Goal: Task Accomplishment & Management: Complete application form

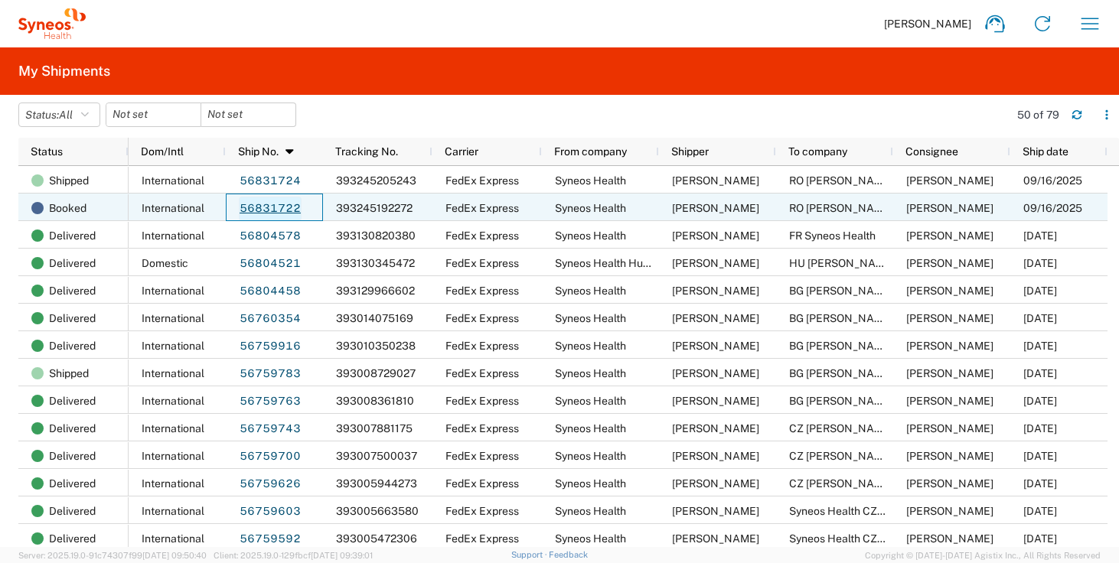
click at [277, 214] on link "56831722" at bounding box center [270, 209] width 63 height 24
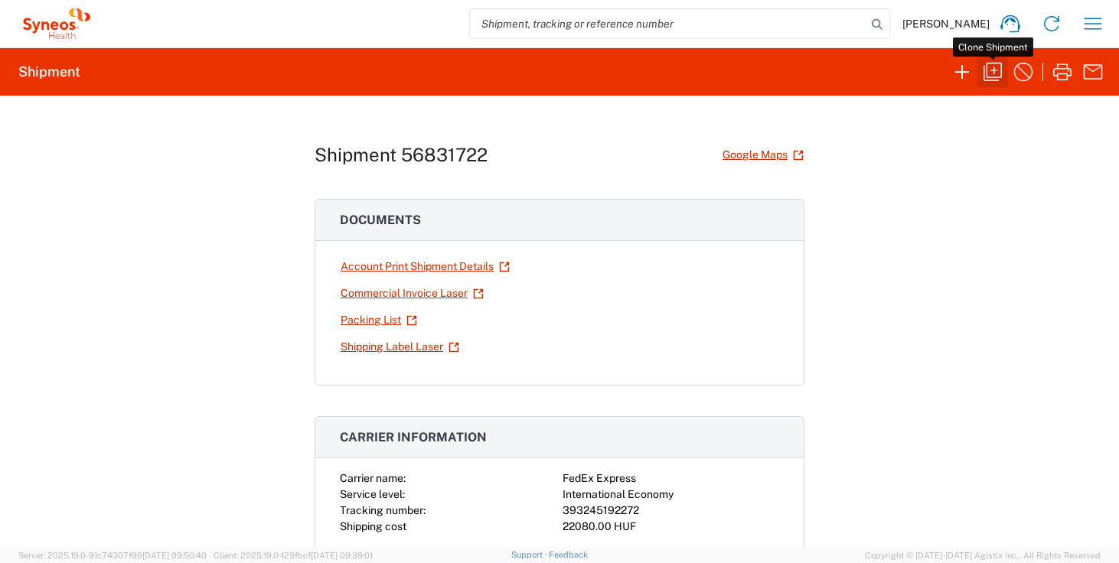
click at [995, 75] on icon "button" at bounding box center [993, 72] width 24 height 24
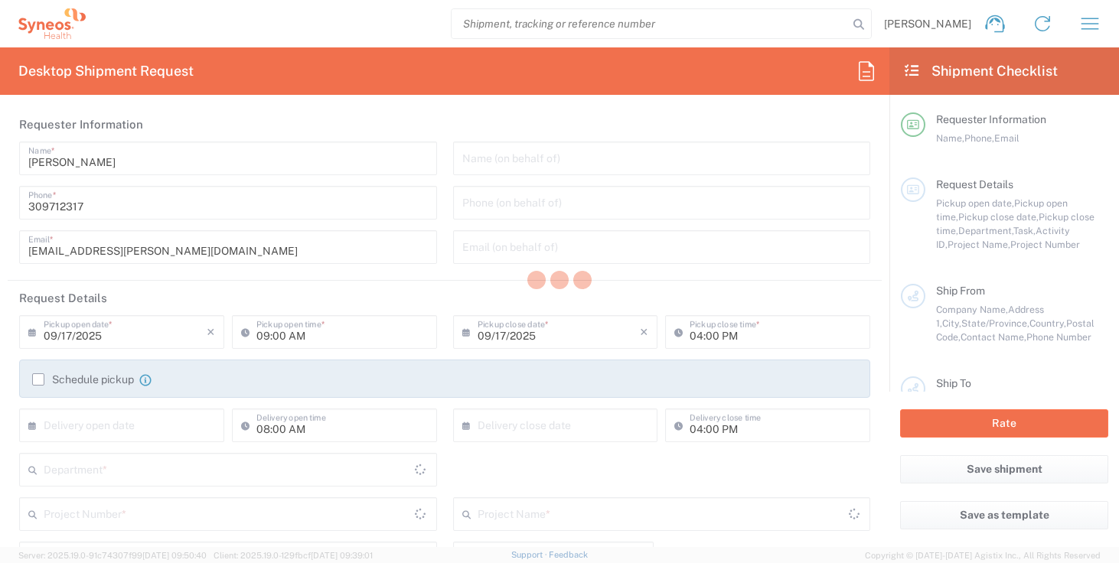
type input "Break/Fix"
type textarea "zsolt.varga@syneoshealth.com"
type input "Syneos Health"
type input "Irinyi Jozsef u. 4-20,B building"
type input "2nd floor"
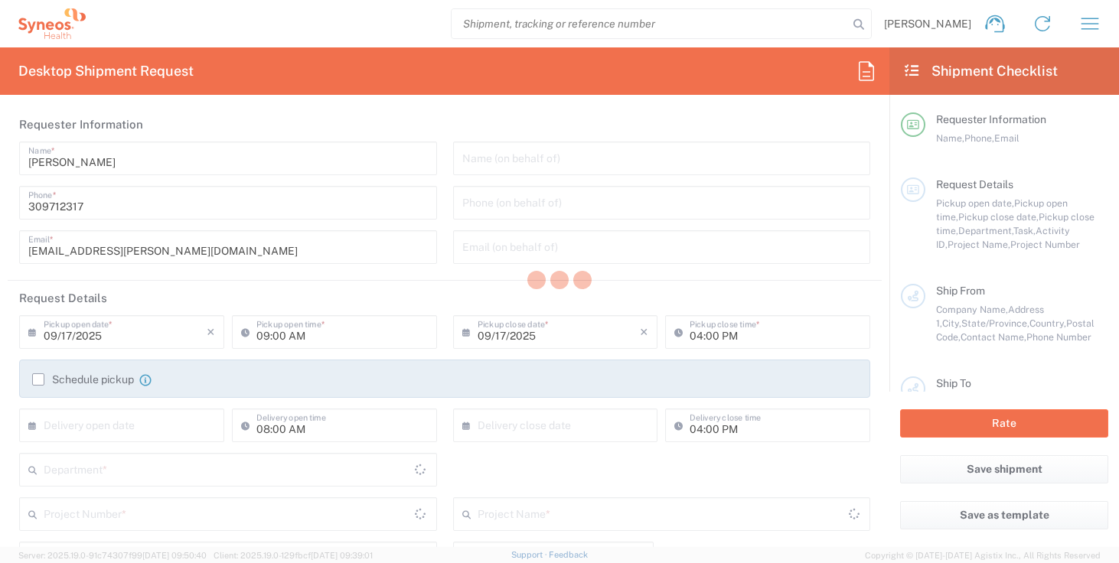
type input "Budapest"
type input "1117"
type input "Zsolt Varga"
type input "309712317"
type input "zsolt.varga@syneoshealth.com"
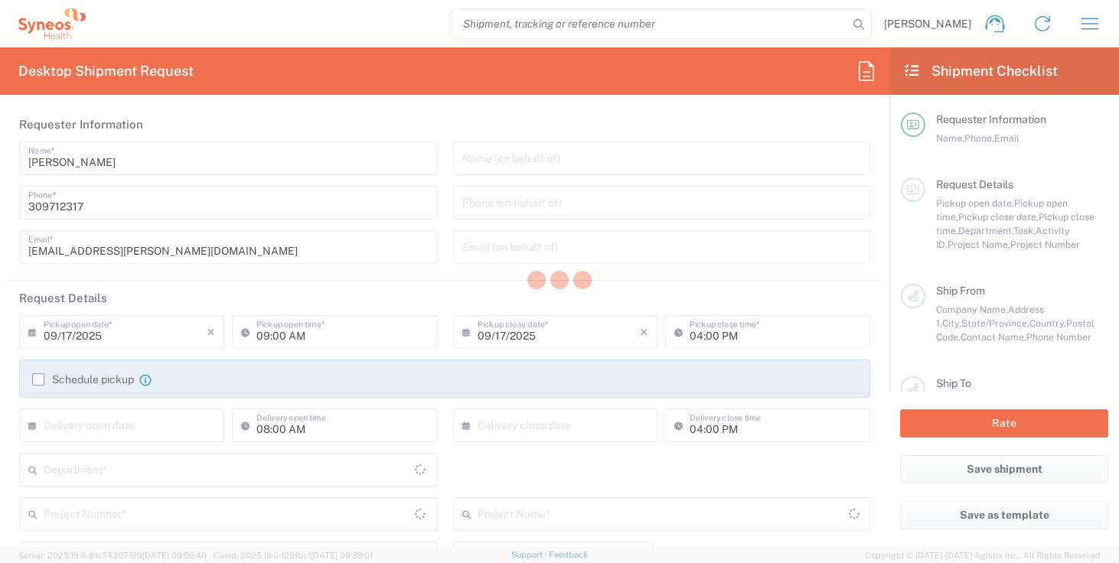
type input "RO Mihai Noghiu"
type input "Intrarea Vagonetului Nr. 2, Bl. 101, Sc. 1, Et. 8, Ap. 34, Sect"
type input "Bucuresti"
type input "Romania"
type input "061151"
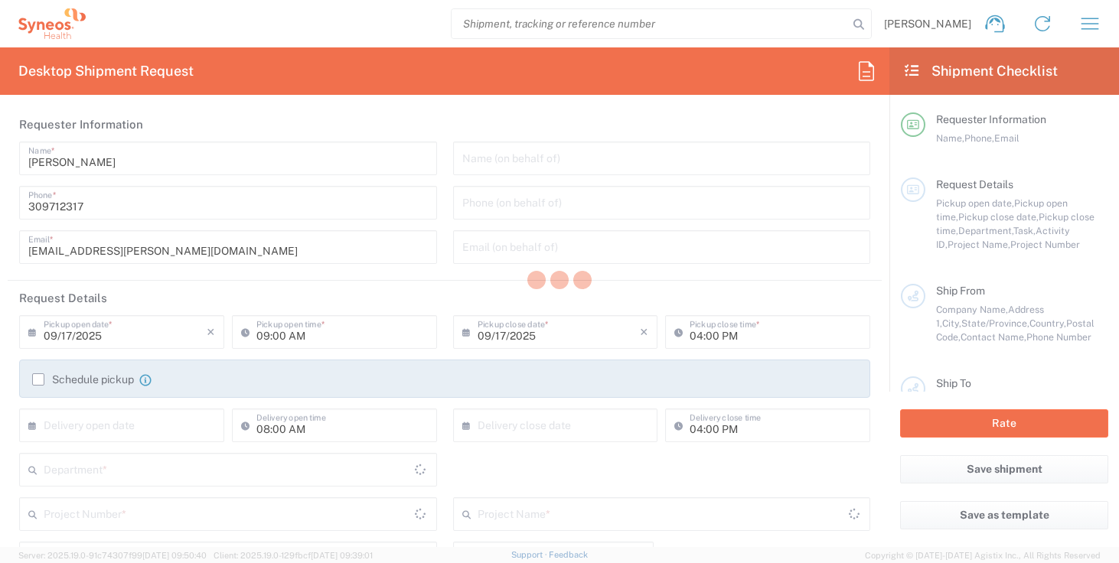
type input "Mihai Noghiu"
type input "40766622068"
type input "Sender/Shipper"
type input "Repair/Warranty"
type input "Sender/Shipper"
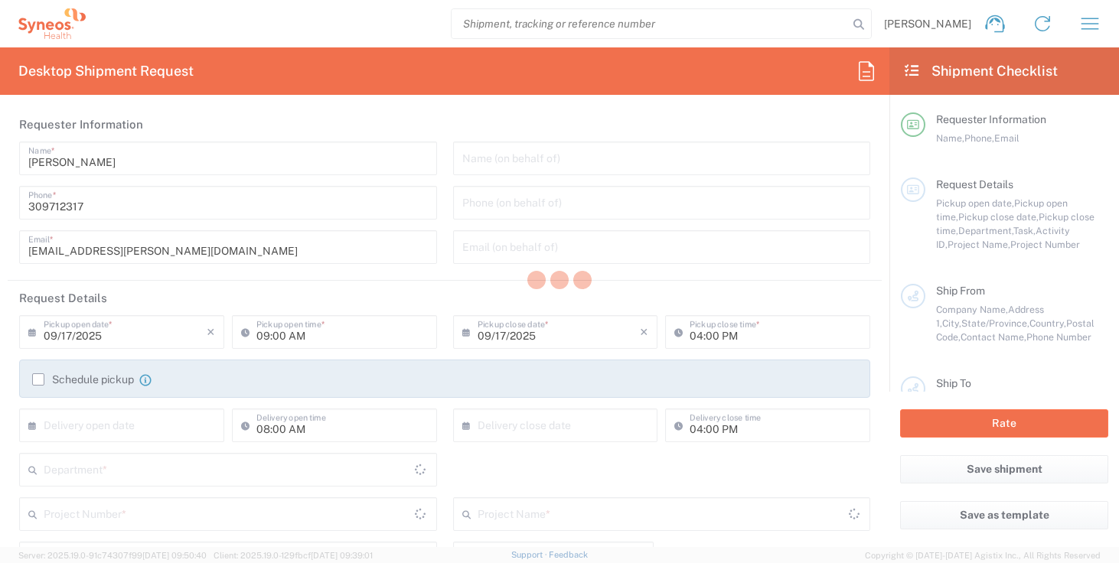
type input "10:00 AM"
type input "05:00 PM"
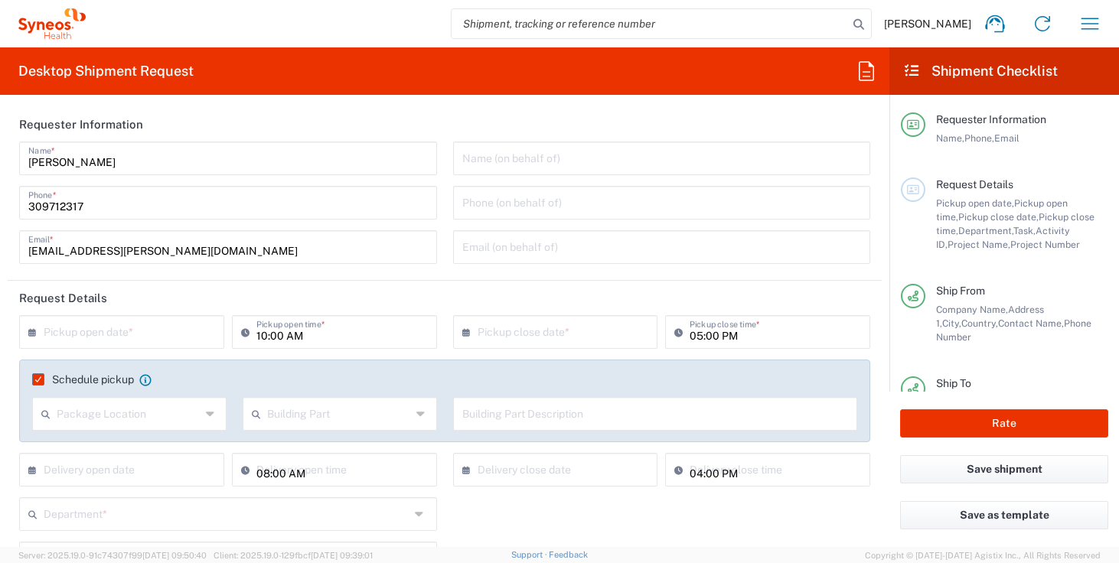
type input "Task"
type input "Delivery Duty Paid"
type input "Your Packaging"
type input "Syneos Health Hungary Kft."
type input "Hungary"
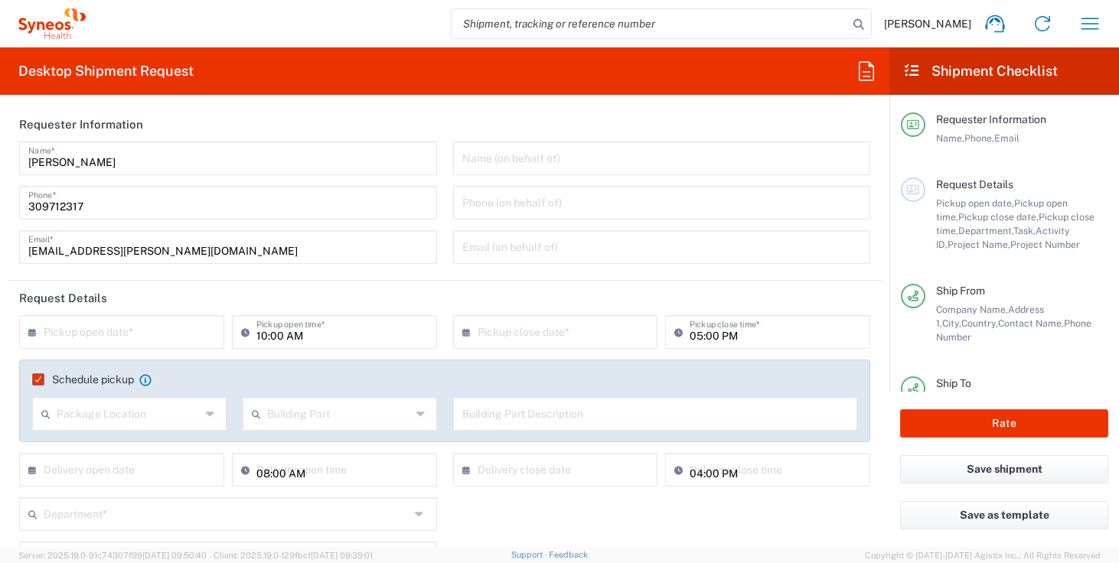
type input "4510"
type input "6183"
type input "**6183 DEPARTMENTAL EXPENSE"
